Goal: Information Seeking & Learning: Learn about a topic

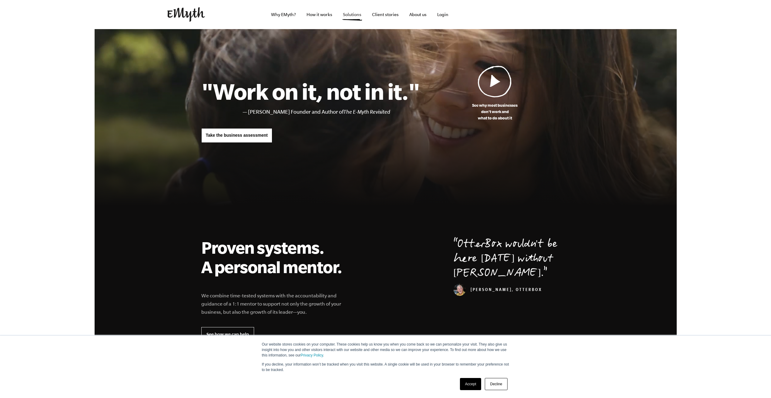
click at [354, 16] on link "Solutions" at bounding box center [352, 14] width 28 height 29
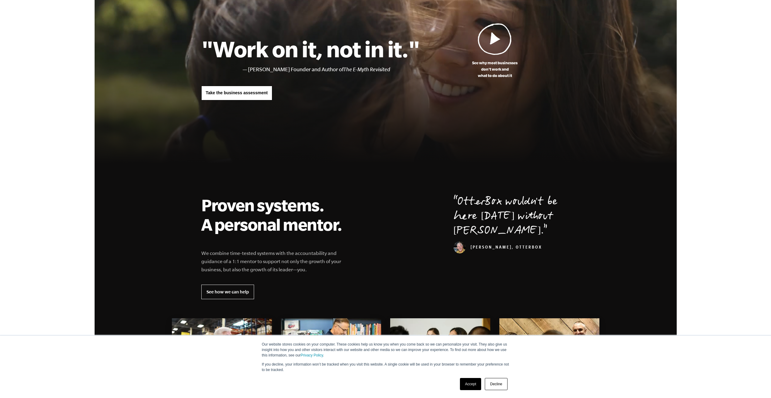
scroll to position [121, 0]
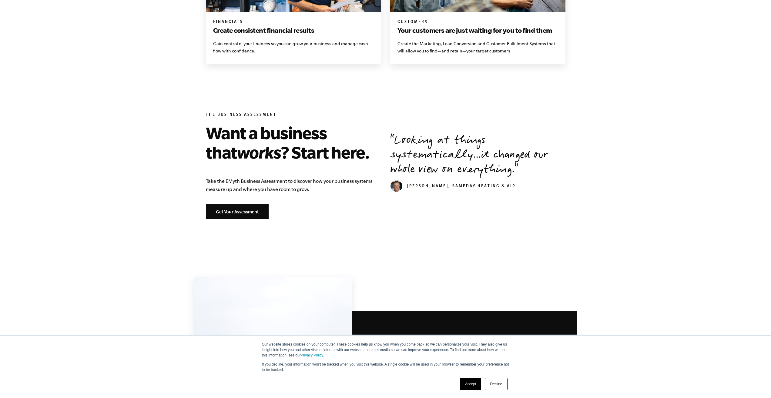
scroll to position [543, 0]
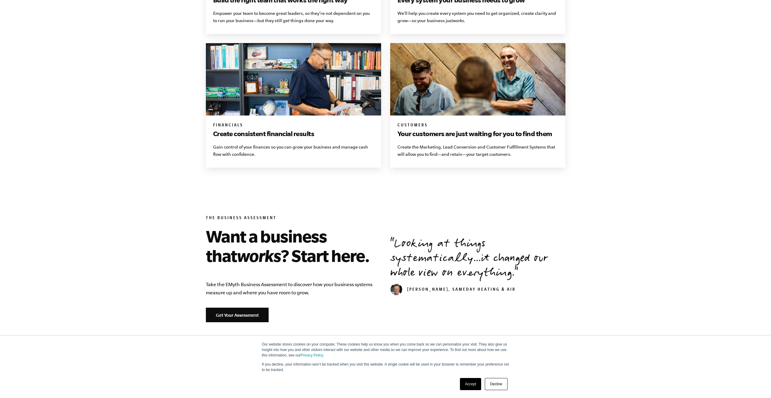
click at [475, 385] on link "Accept" at bounding box center [471, 384] width 22 height 12
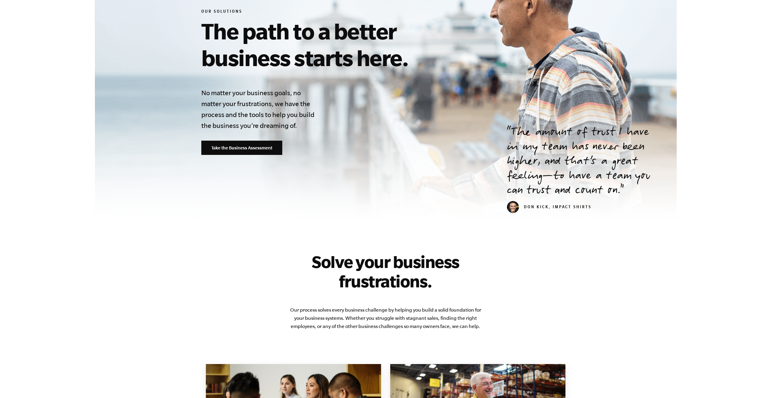
scroll to position [0, 0]
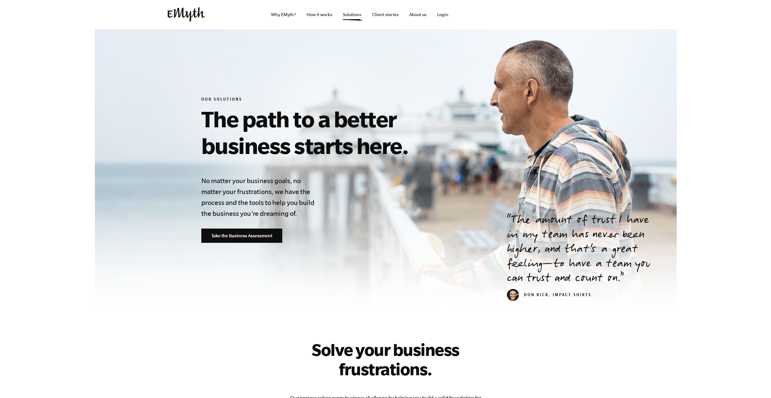
click at [188, 12] on img at bounding box center [186, 14] width 38 height 15
